Goal: Information Seeking & Learning: Learn about a topic

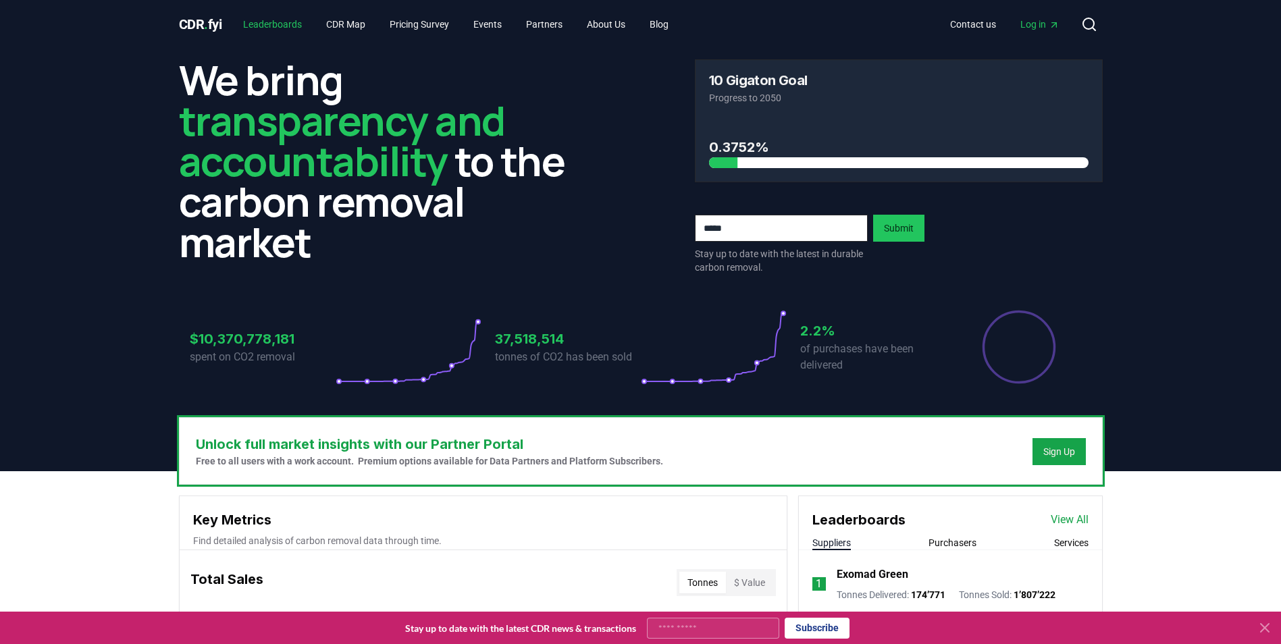
click at [295, 20] on link "Leaderboards" at bounding box center [272, 24] width 80 height 24
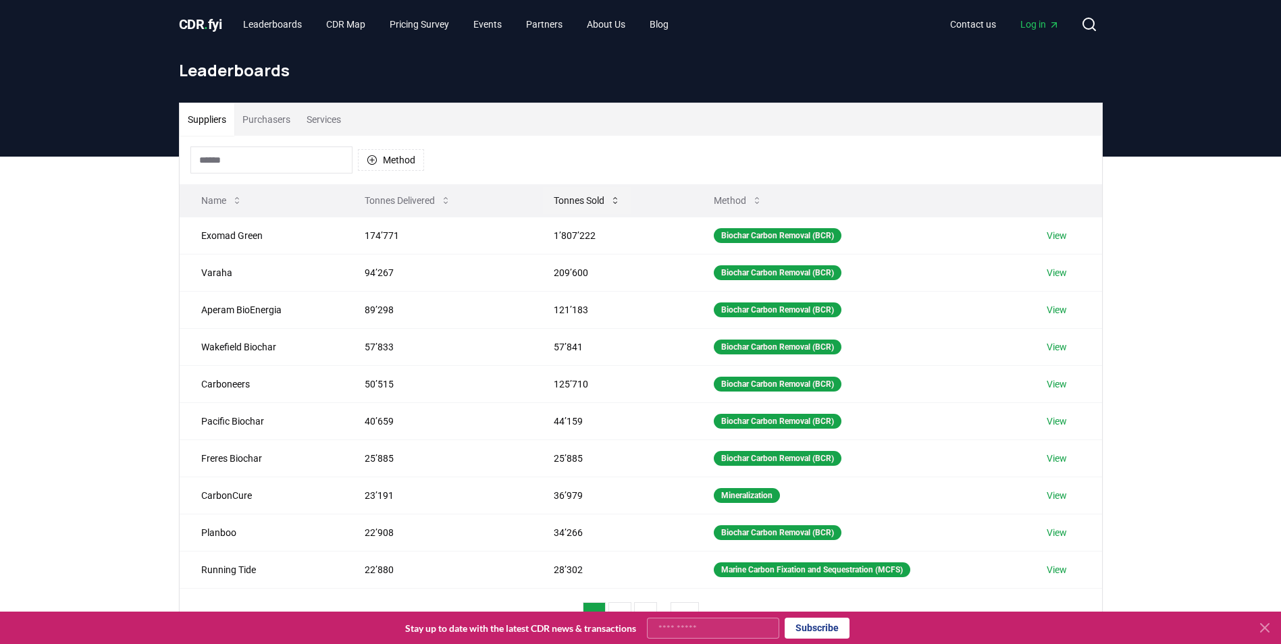
click at [582, 199] on button "Tonnes Sold" at bounding box center [587, 200] width 88 height 27
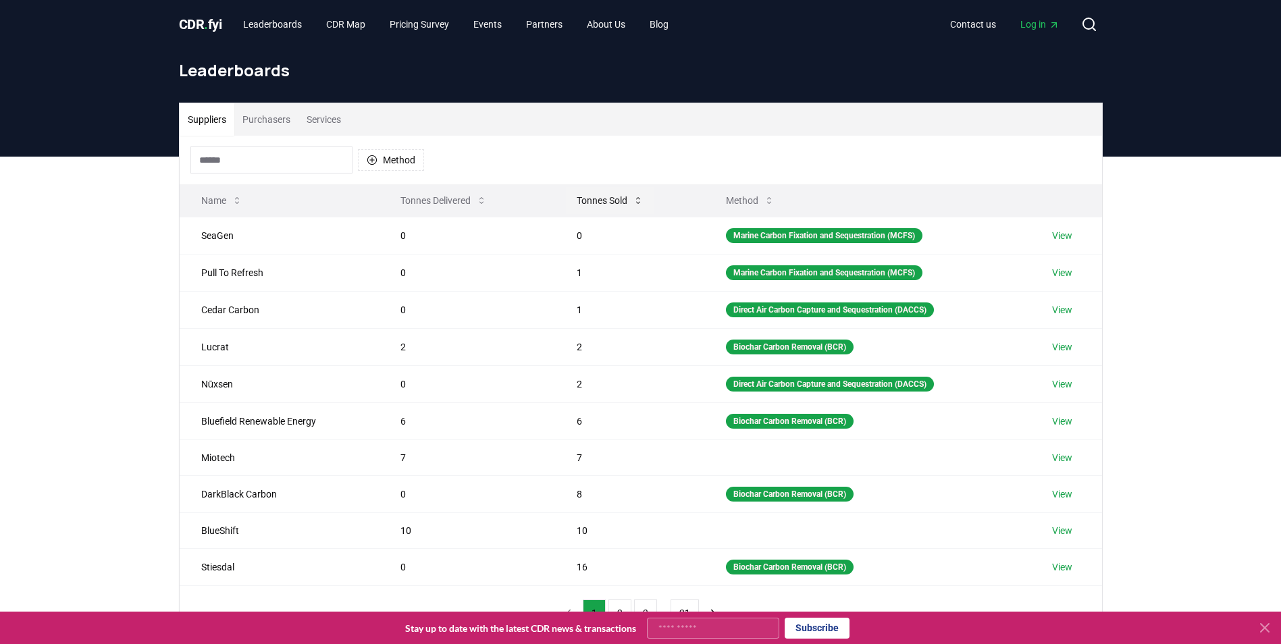
click at [595, 195] on button "Tonnes Sold" at bounding box center [610, 200] width 88 height 27
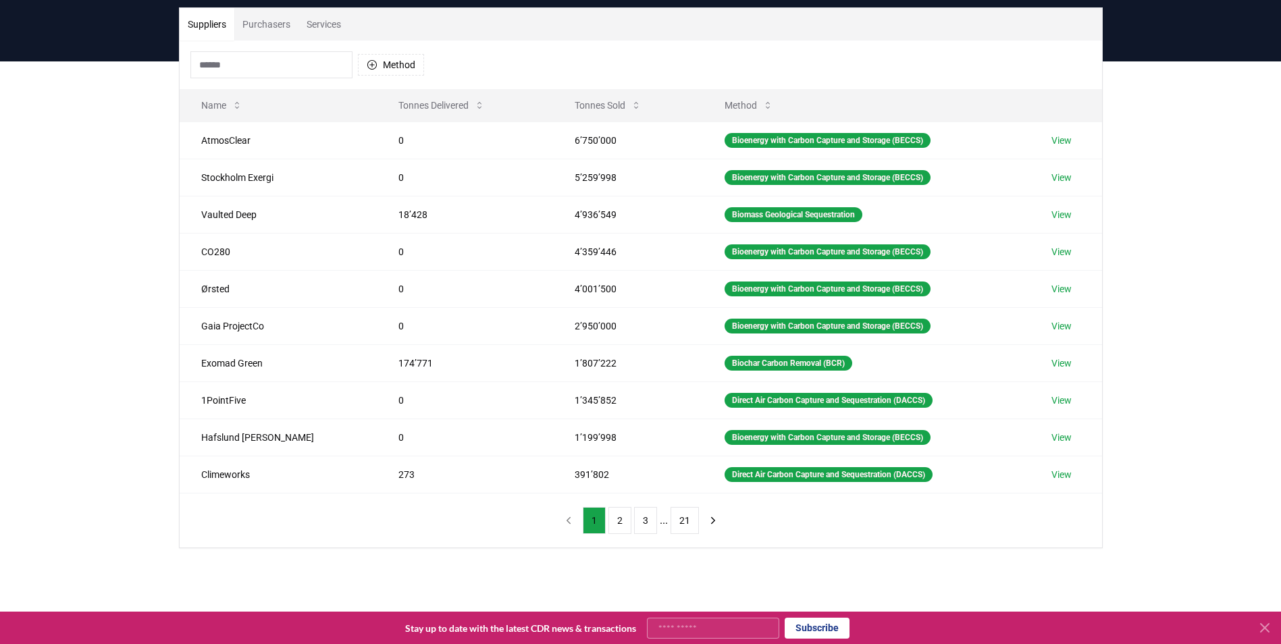
scroll to position [135, 0]
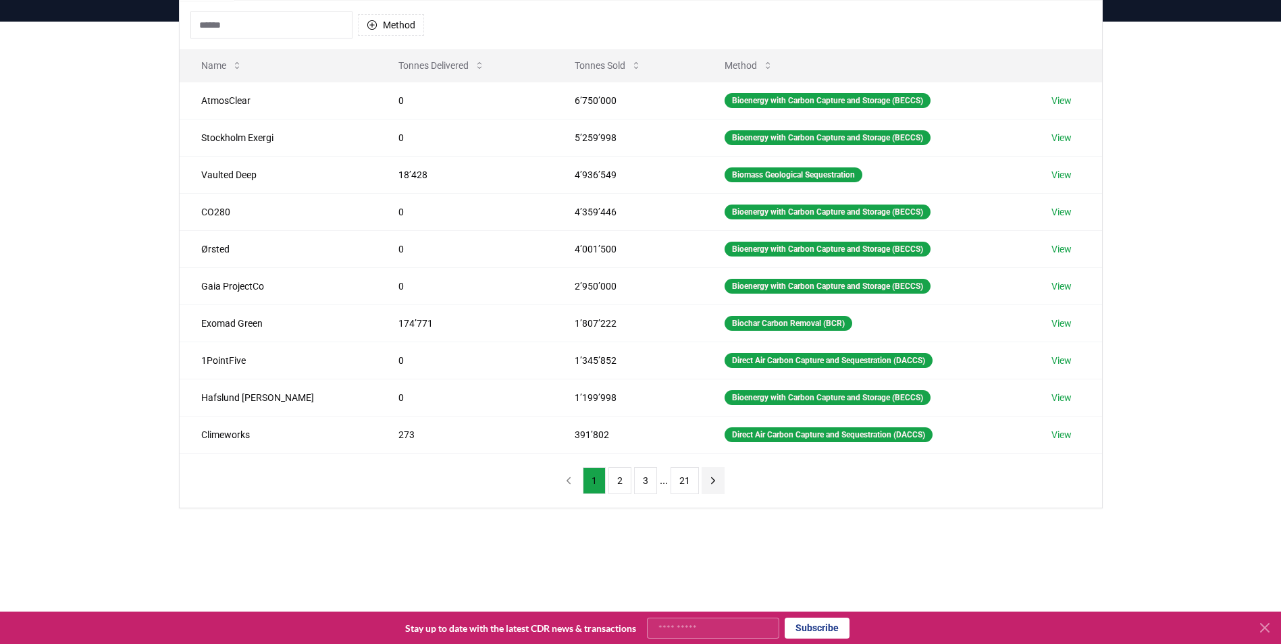
click at [708, 482] on icon "next page" at bounding box center [713, 481] width 12 height 12
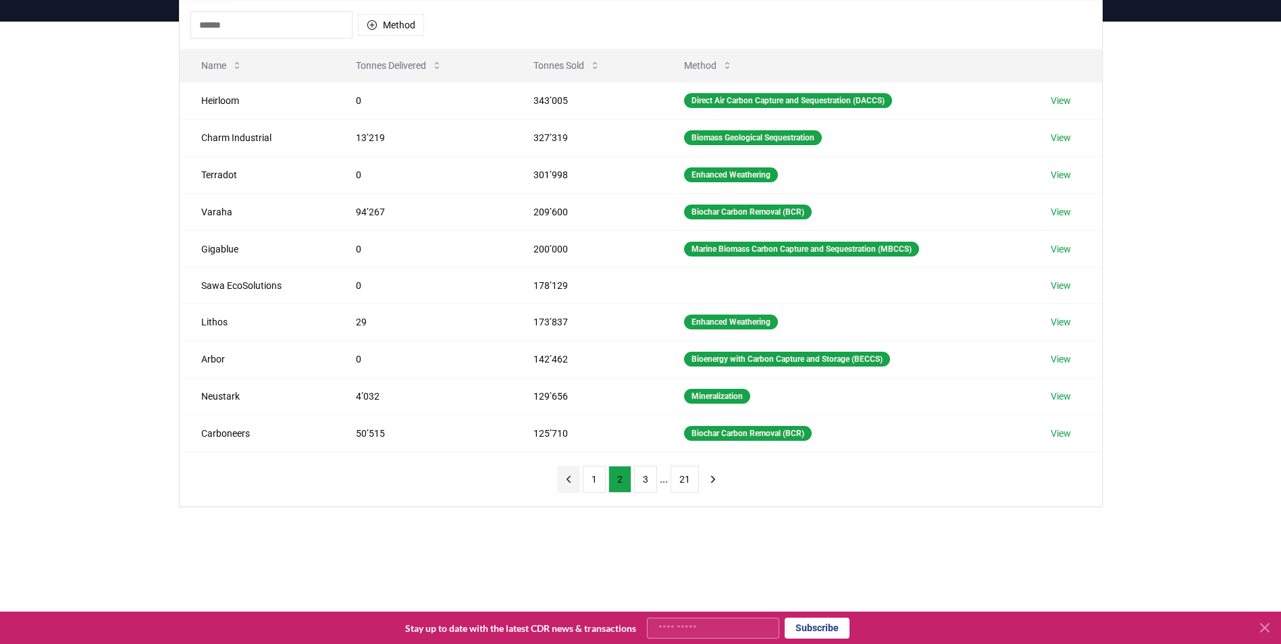
click at [575, 482] on icon "previous page" at bounding box center [569, 480] width 12 height 12
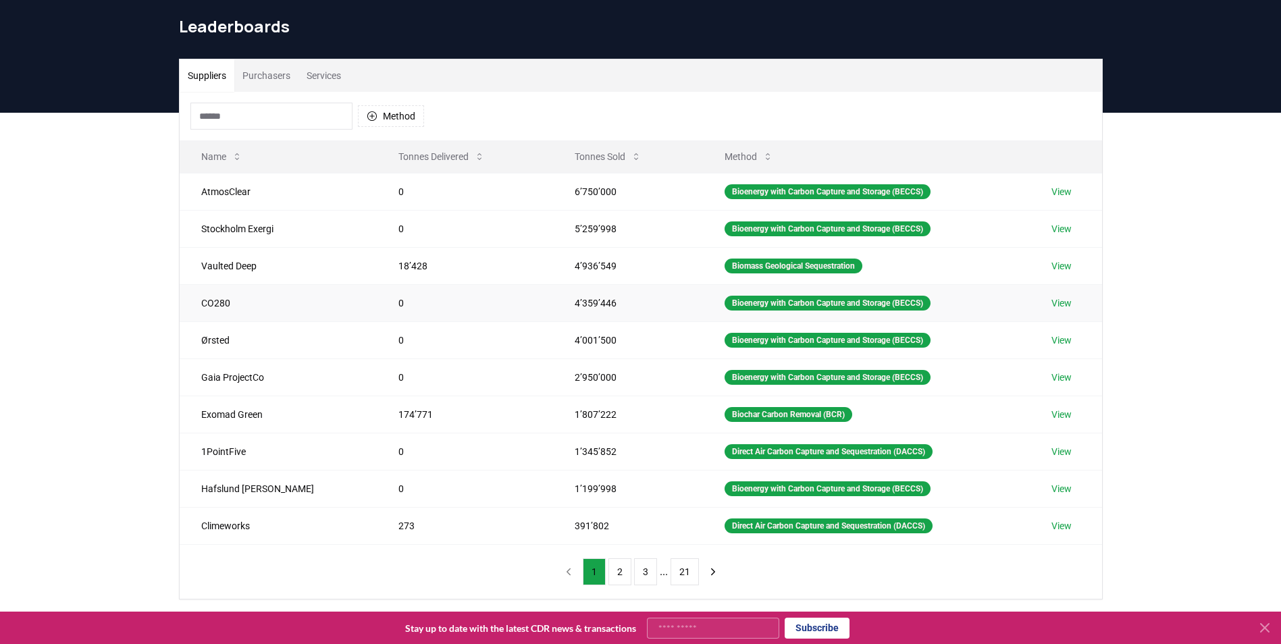
scroll to position [68, 0]
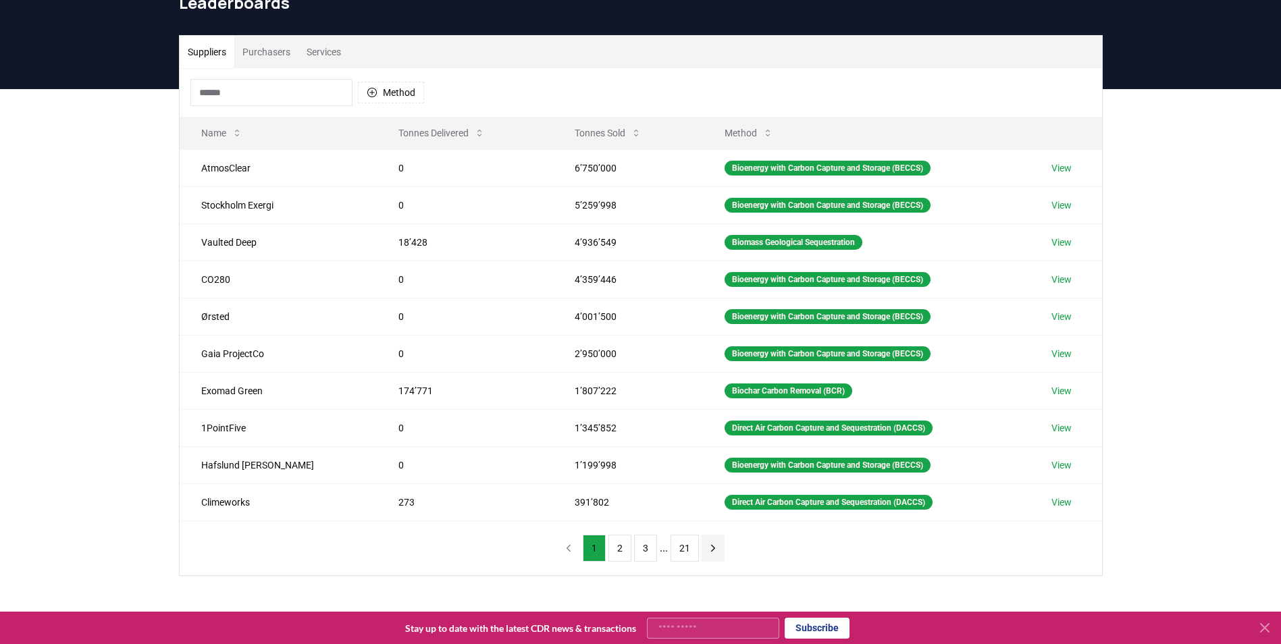
click at [718, 550] on button "next page" at bounding box center [713, 548] width 23 height 27
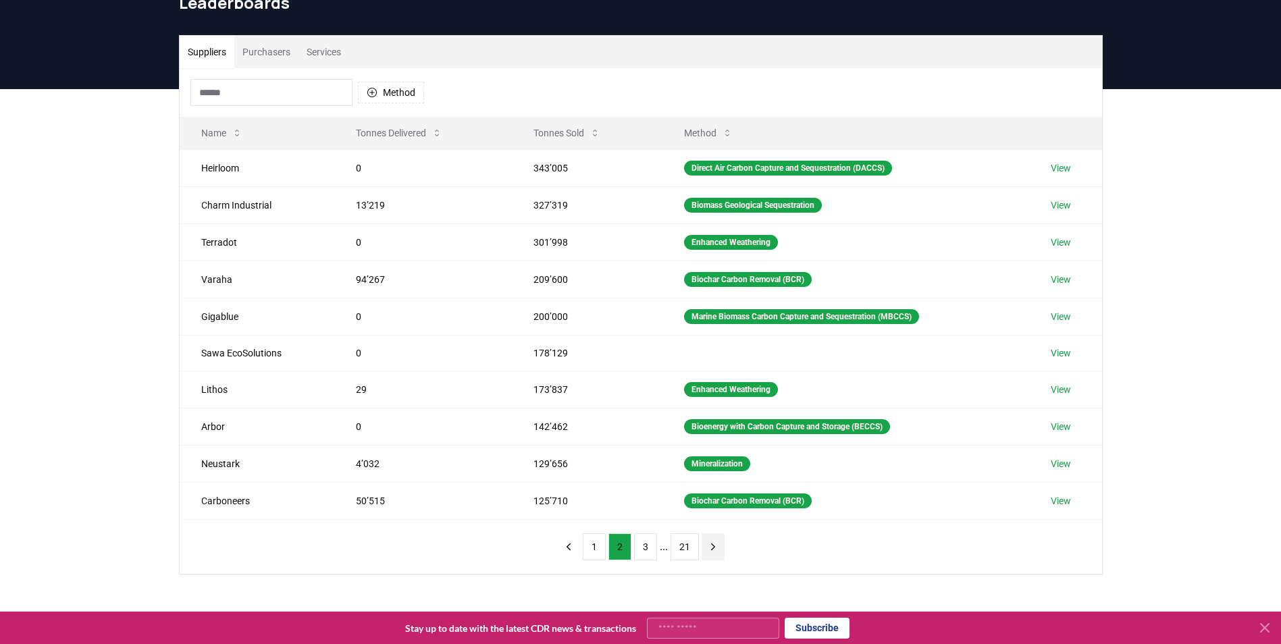
click at [715, 551] on icon "next page" at bounding box center [713, 547] width 12 height 12
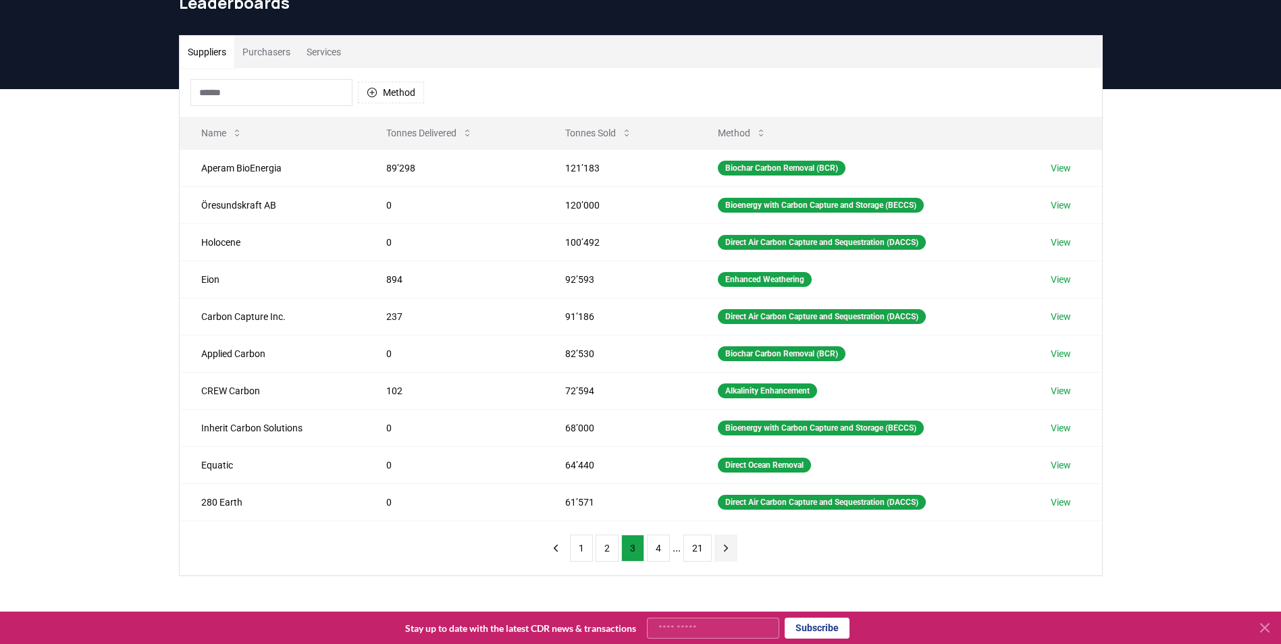
click at [723, 554] on icon "next page" at bounding box center [726, 548] width 12 height 12
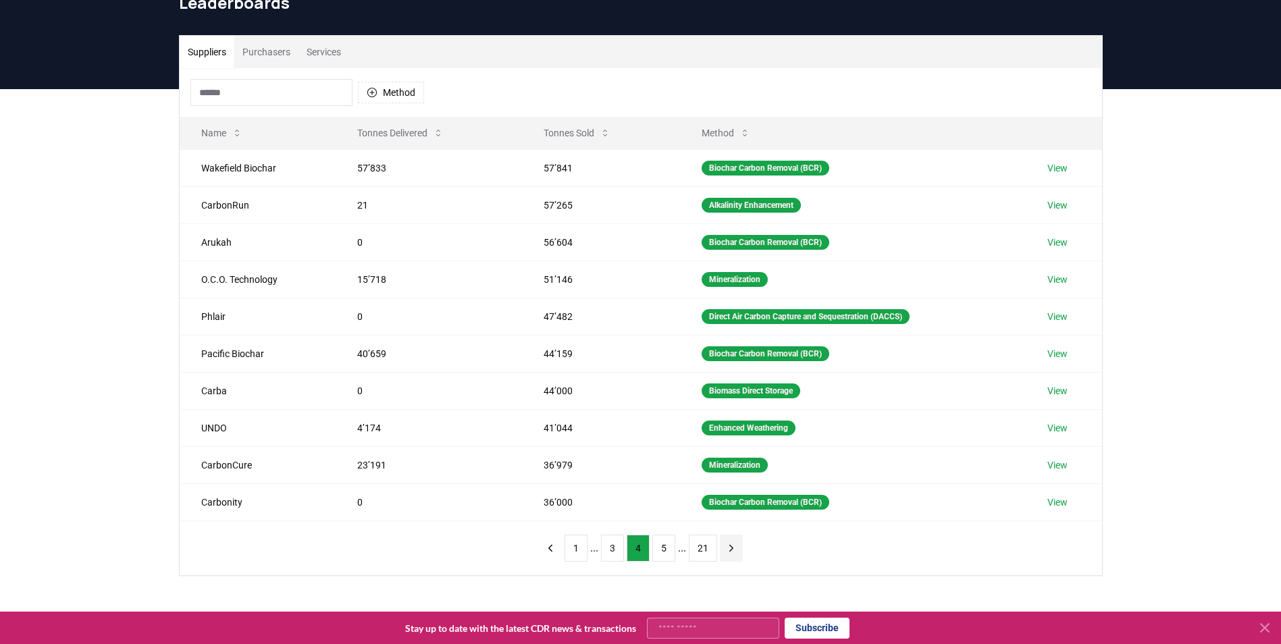
click at [731, 549] on icon "next page" at bounding box center [731, 548] width 12 height 12
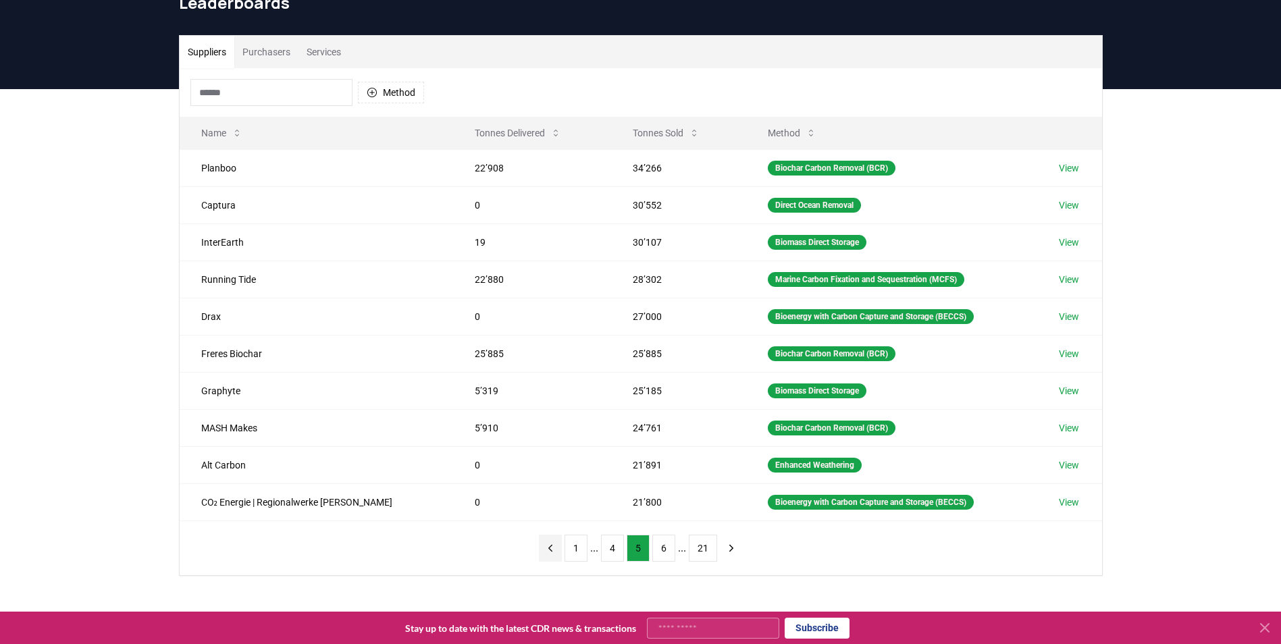
click at [552, 551] on icon "previous page" at bounding box center [550, 548] width 12 height 12
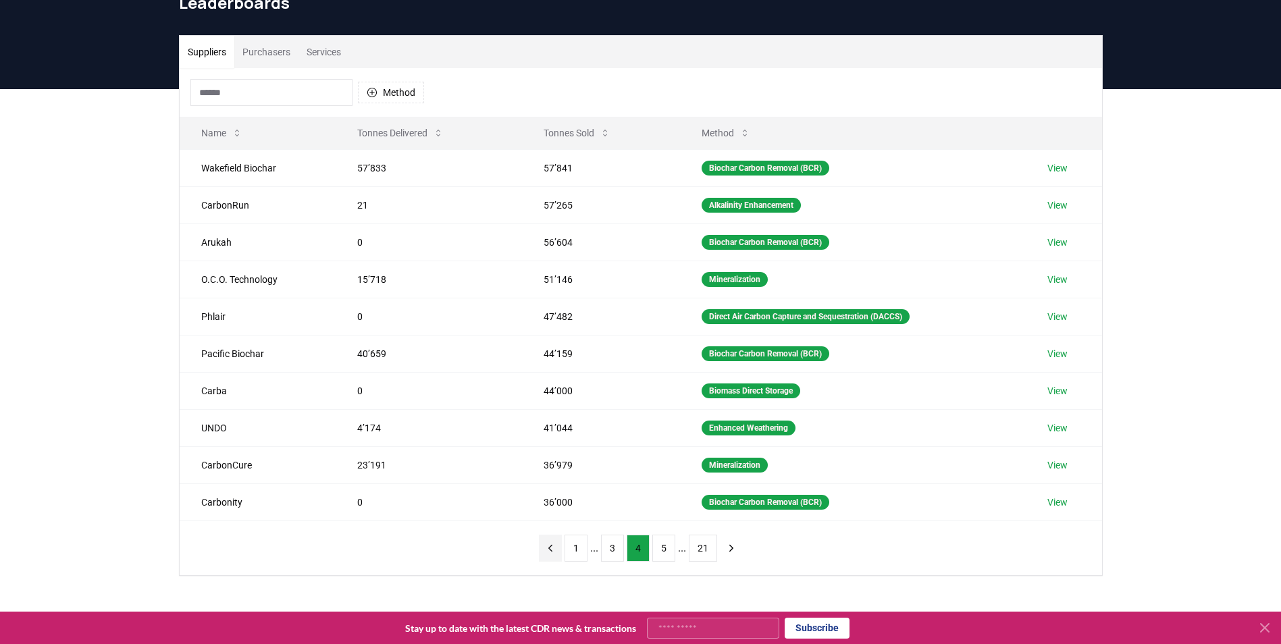
click at [552, 551] on icon "previous page" at bounding box center [550, 548] width 12 height 12
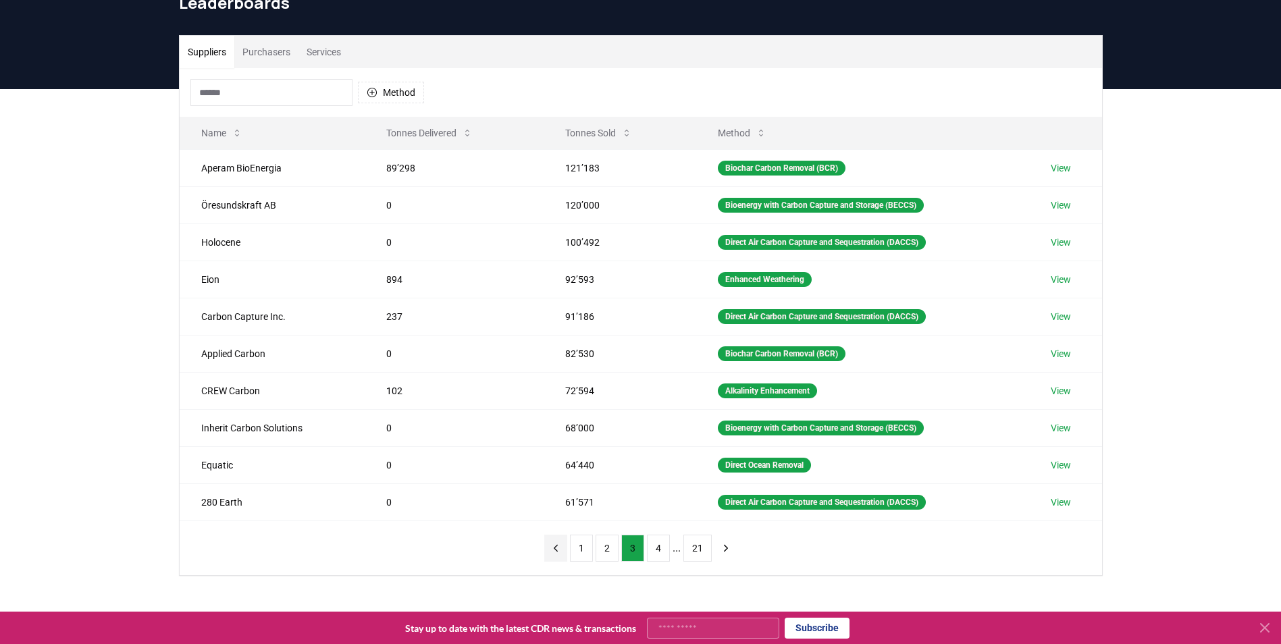
click at [552, 551] on icon "previous page" at bounding box center [556, 548] width 12 height 12
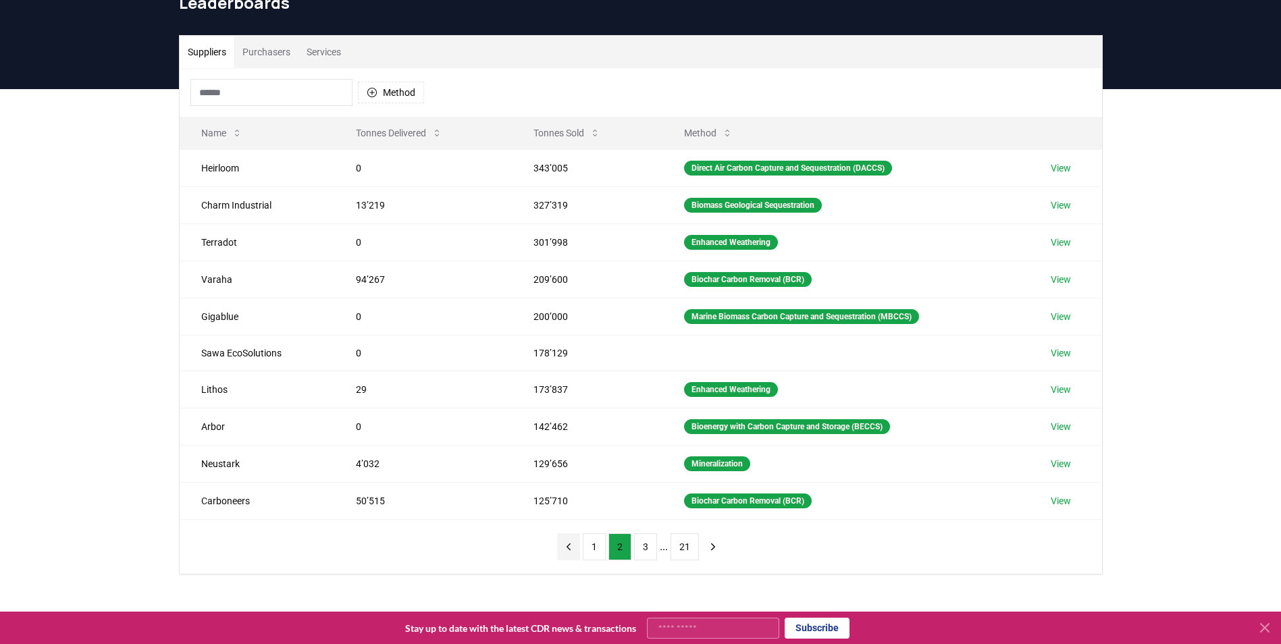
click at [552, 551] on div "1 2 3 ... 21" at bounding box center [641, 547] width 195 height 54
click at [568, 544] on icon "previous page" at bounding box center [569, 547] width 12 height 12
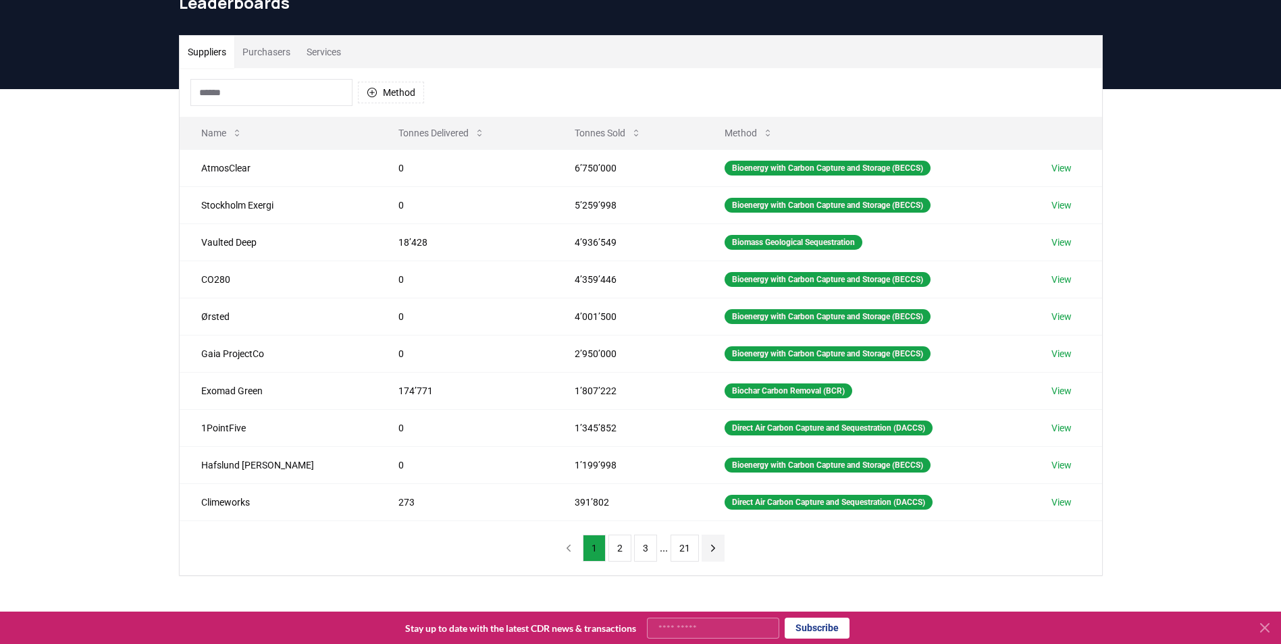
click at [710, 552] on icon "next page" at bounding box center [713, 548] width 12 height 12
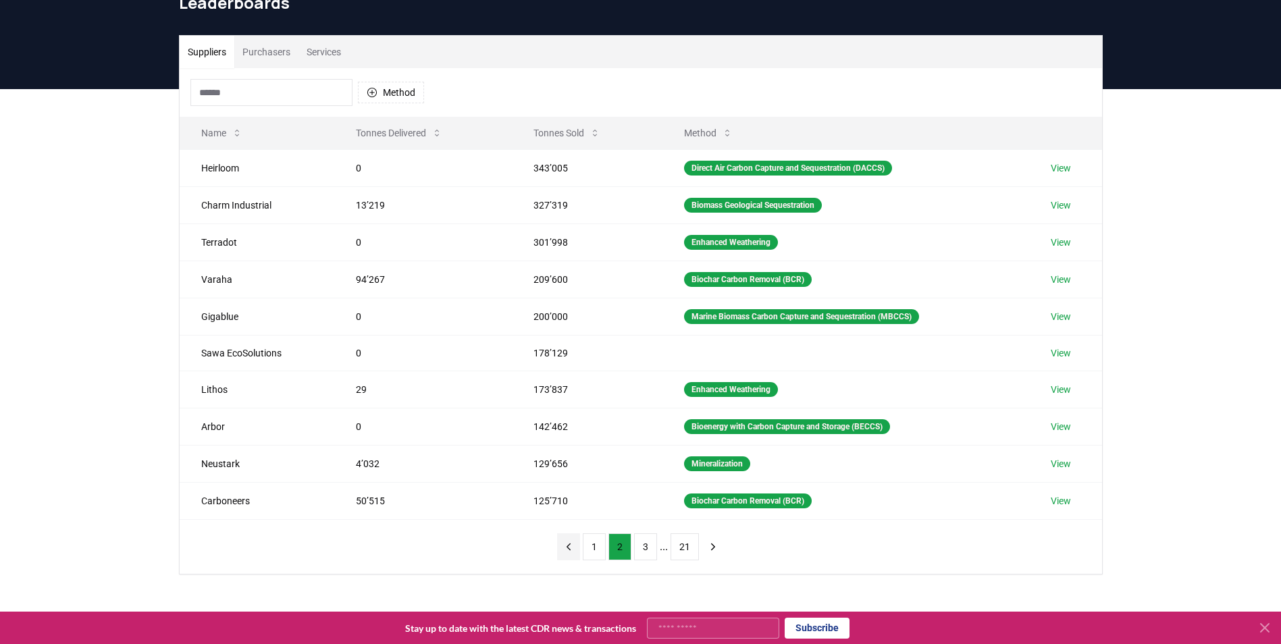
click at [569, 543] on icon "previous page" at bounding box center [569, 547] width 12 height 12
